Goal: Navigation & Orientation: Find specific page/section

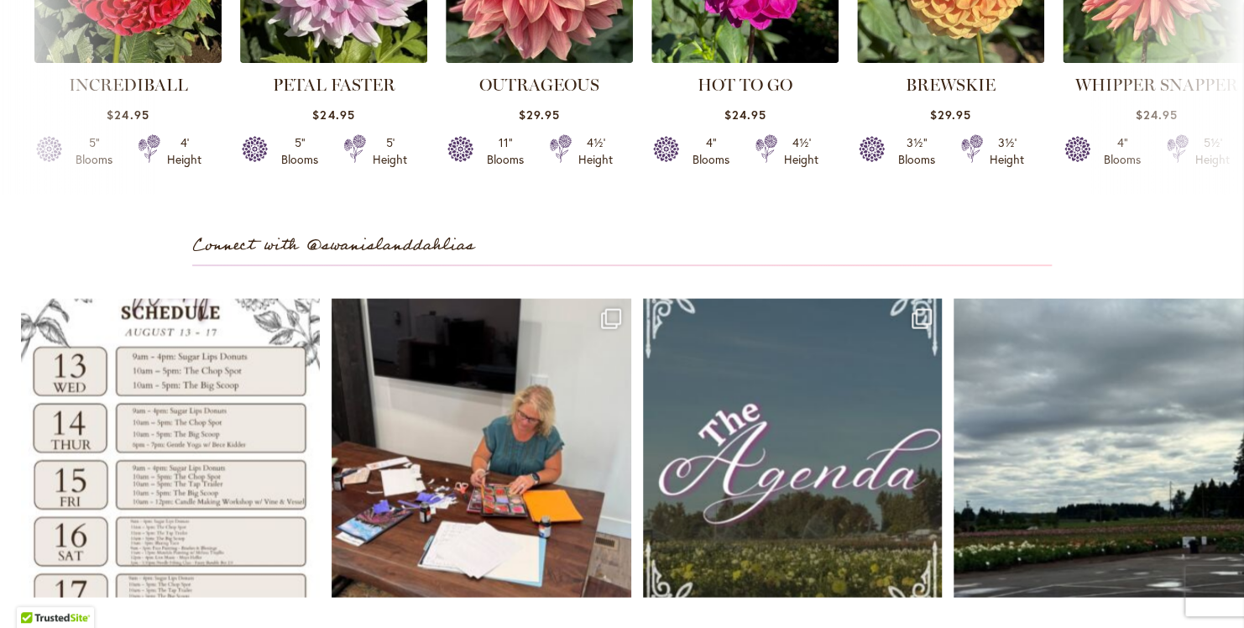
scroll to position [4615, 0]
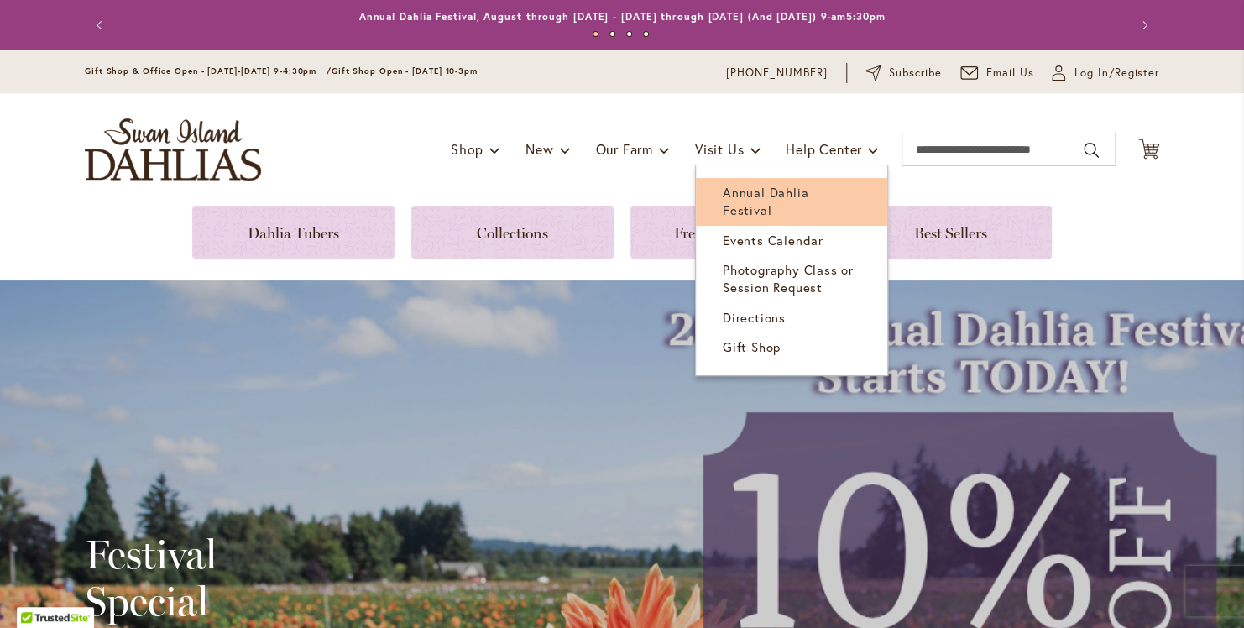
click at [740, 184] on span "Annual Dahlia Festival" at bounding box center [765, 201] width 86 height 34
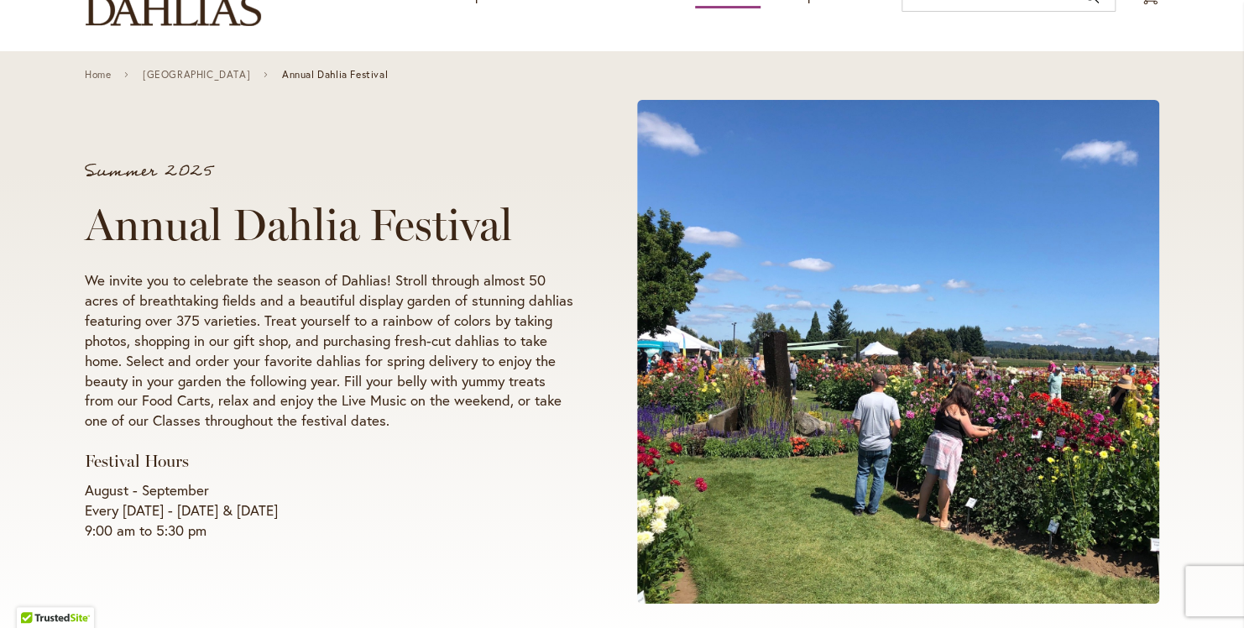
scroll to position [252, 0]
